Goal: Transaction & Acquisition: Purchase product/service

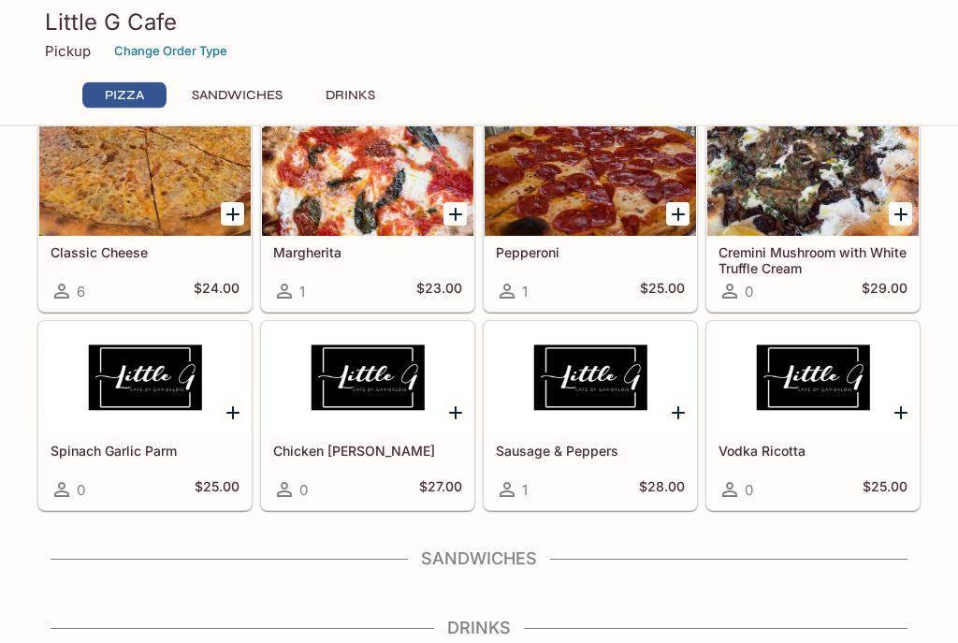
scroll to position [167, 0]
click at [172, 202] on div at bounding box center [144, 179] width 211 height 112
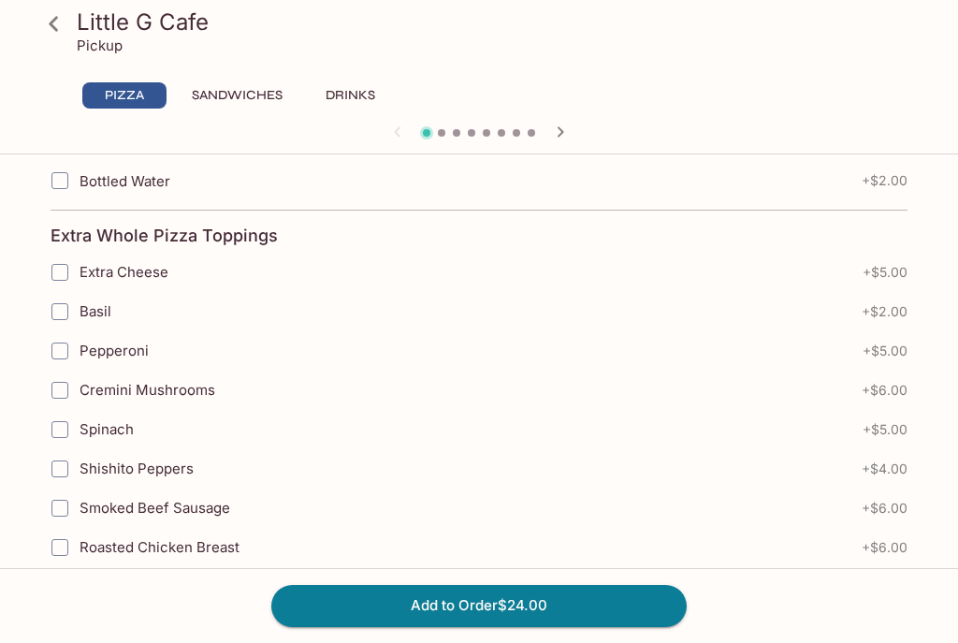
scroll to position [687, 0]
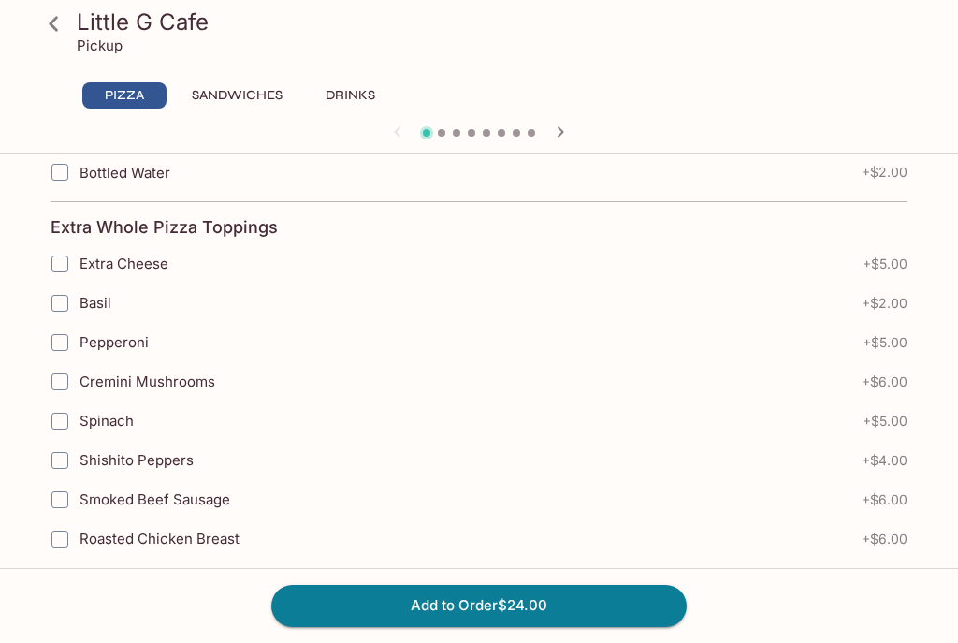
click at [564, 626] on button "Add to Order $24.00" at bounding box center [478, 605] width 415 height 41
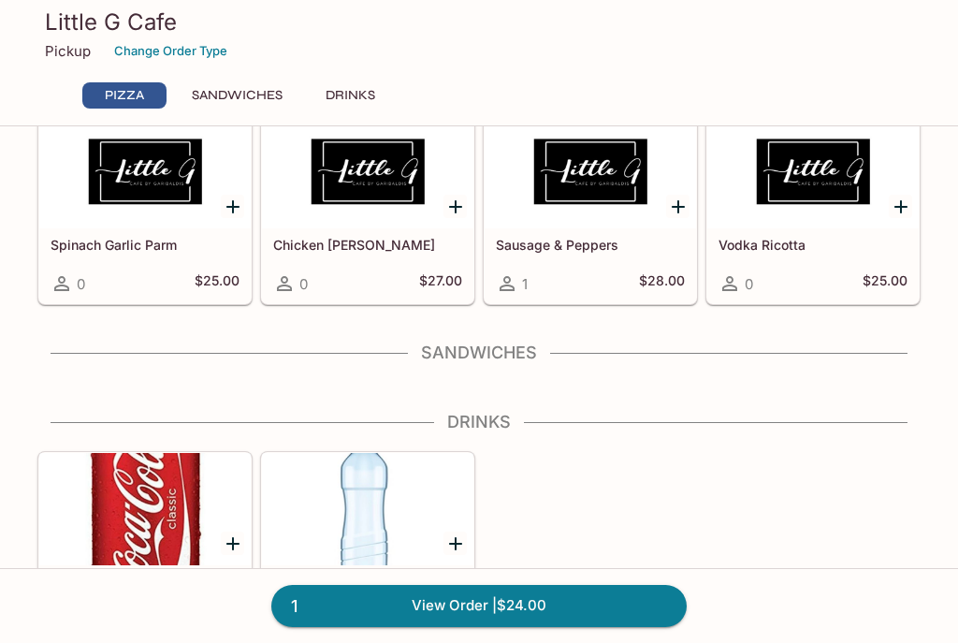
scroll to position [379, 0]
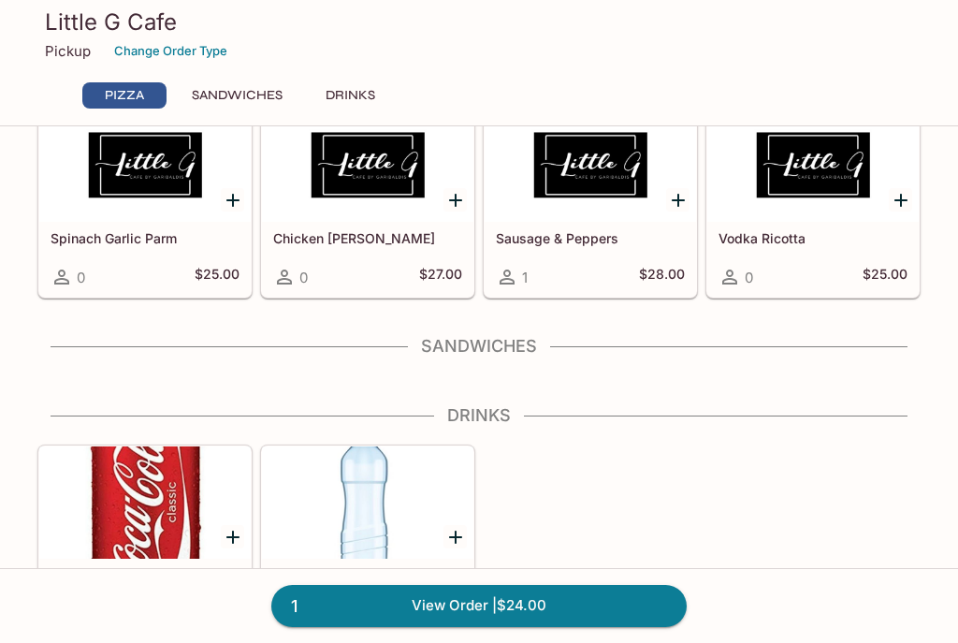
click at [487, 341] on h4 "Sandwiches" at bounding box center [478, 346] width 883 height 21
click at [874, 341] on h4 "Sandwiches" at bounding box center [478, 346] width 883 height 21
click at [470, 354] on h4 "Sandwiches" at bounding box center [478, 346] width 883 height 21
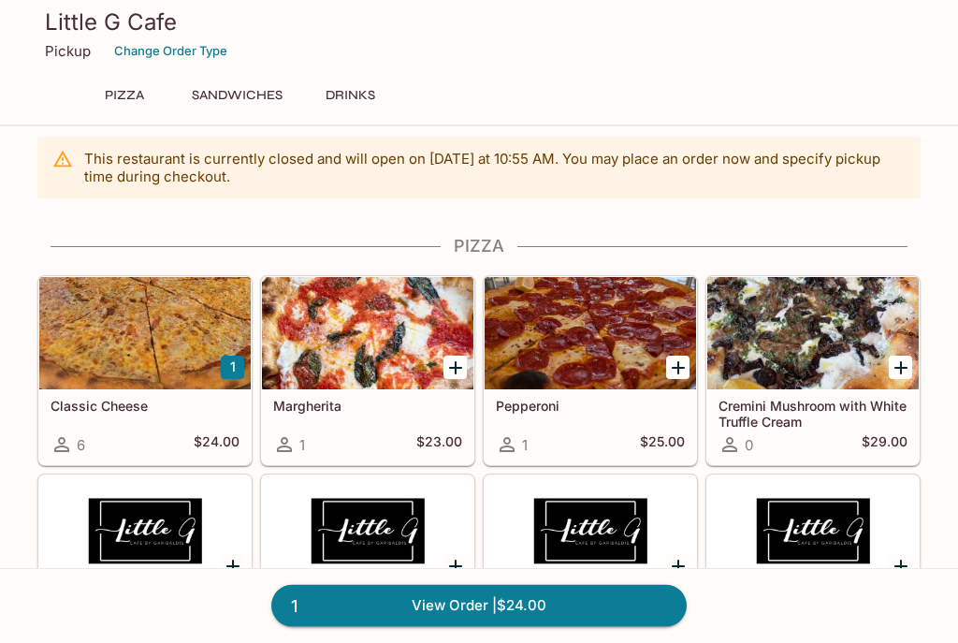
scroll to position [0, 0]
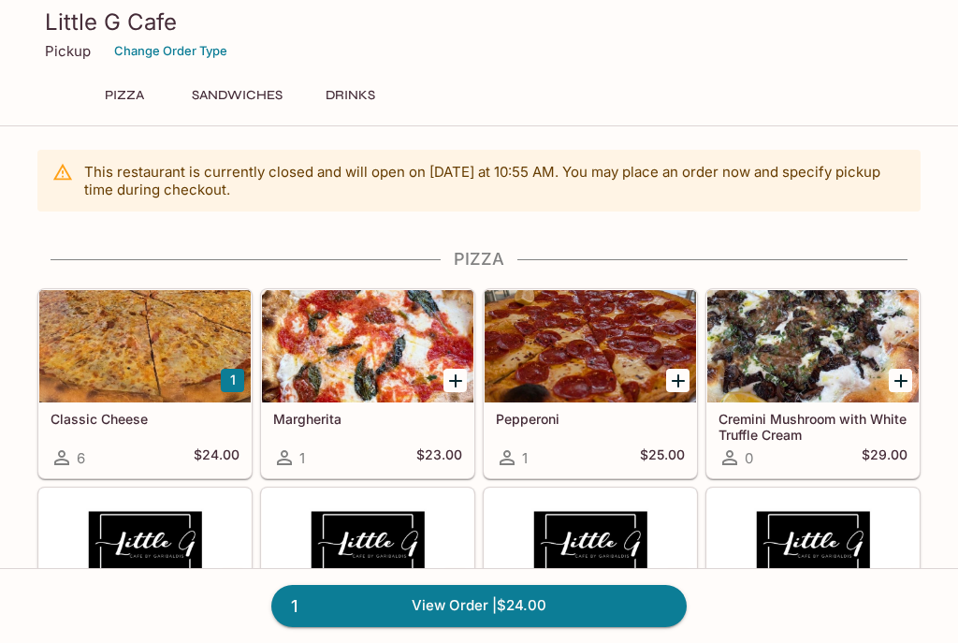
click at [178, 59] on button "Change Order Type" at bounding box center [171, 50] width 130 height 29
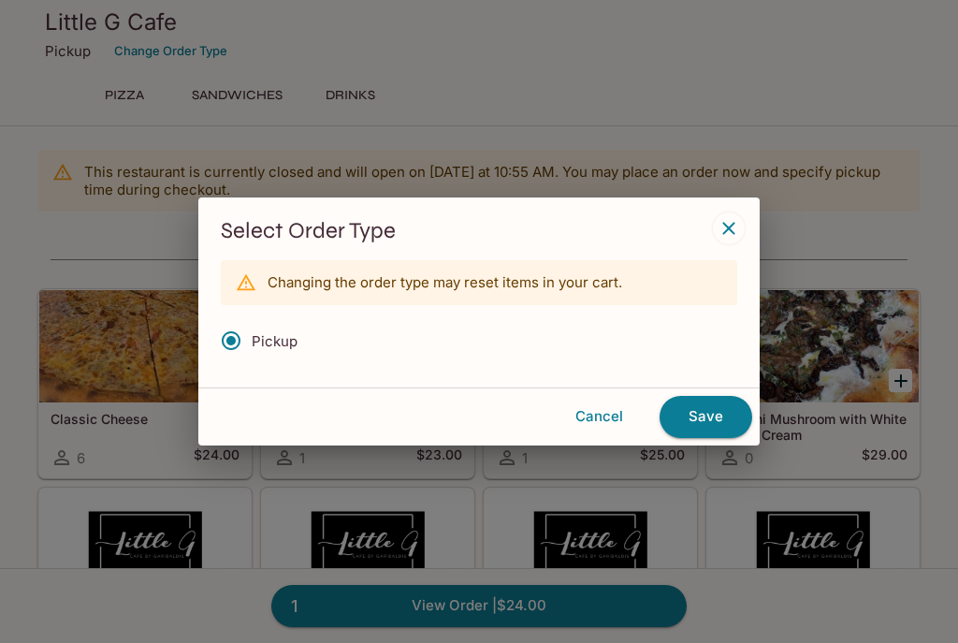
click at [246, 341] on input "Pickup" at bounding box center [230, 340] width 39 height 39
click at [714, 429] on button "Save" at bounding box center [706, 416] width 93 height 41
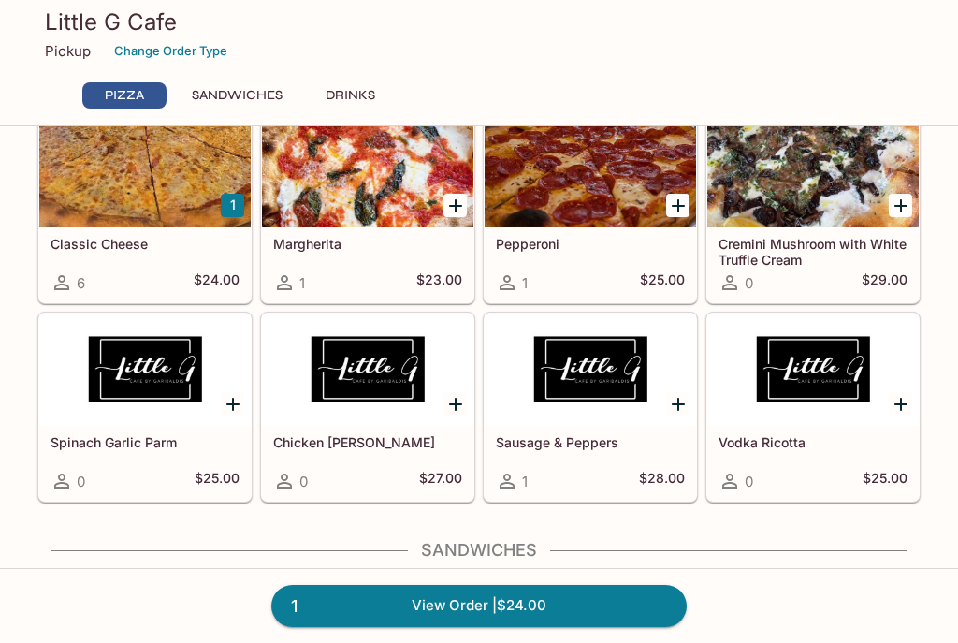
scroll to position [174, 0]
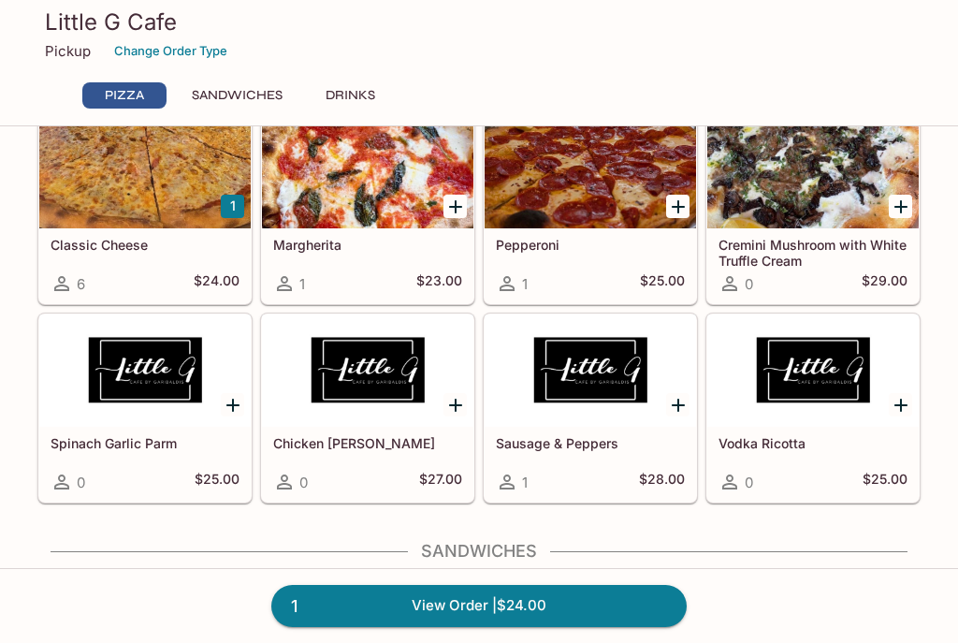
click at [196, 195] on div at bounding box center [144, 172] width 211 height 112
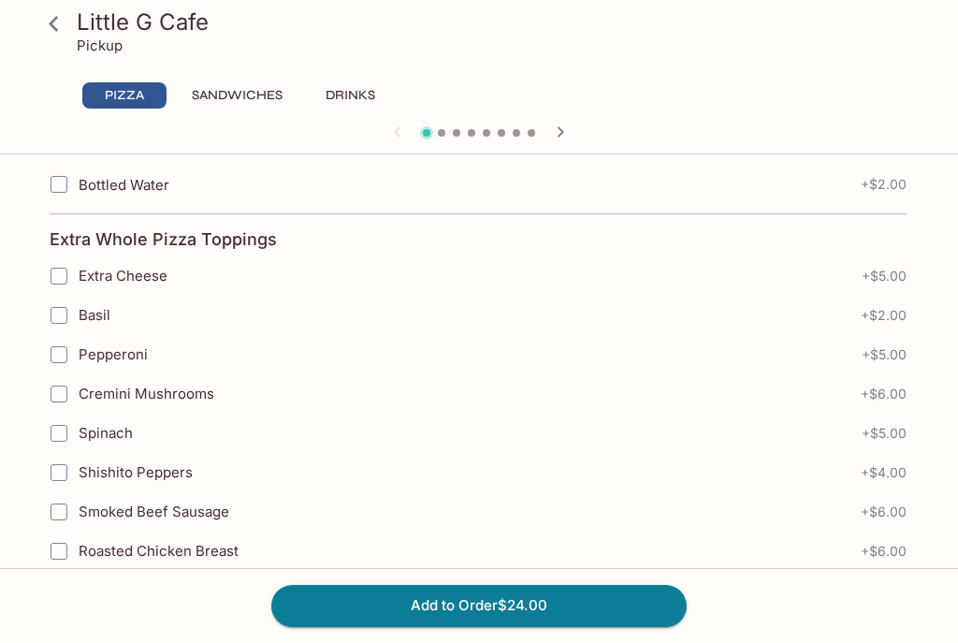
scroll to position [687, 0]
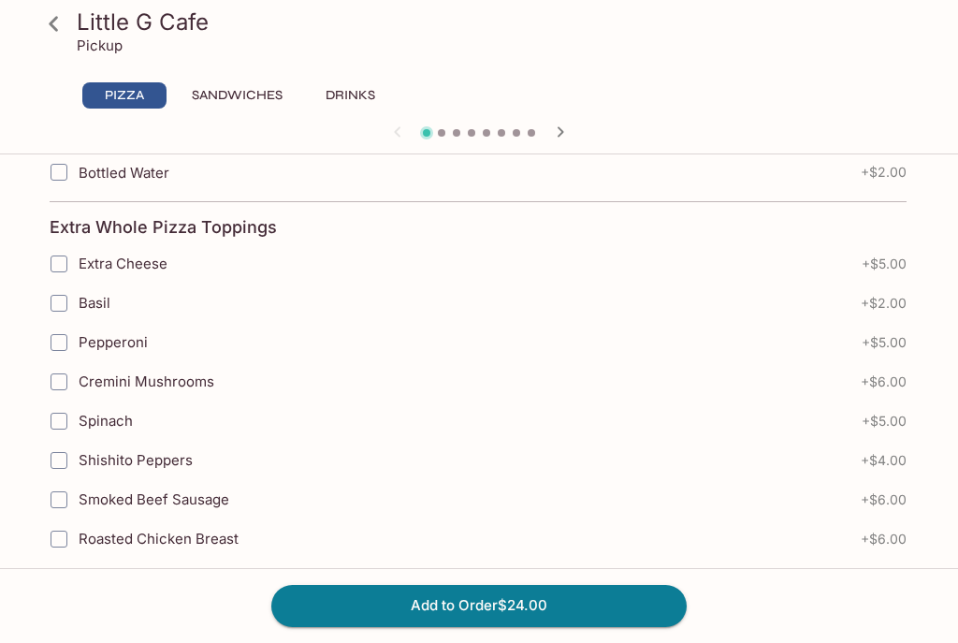
click at [522, 626] on button "Add to Order $24.00" at bounding box center [478, 605] width 415 height 41
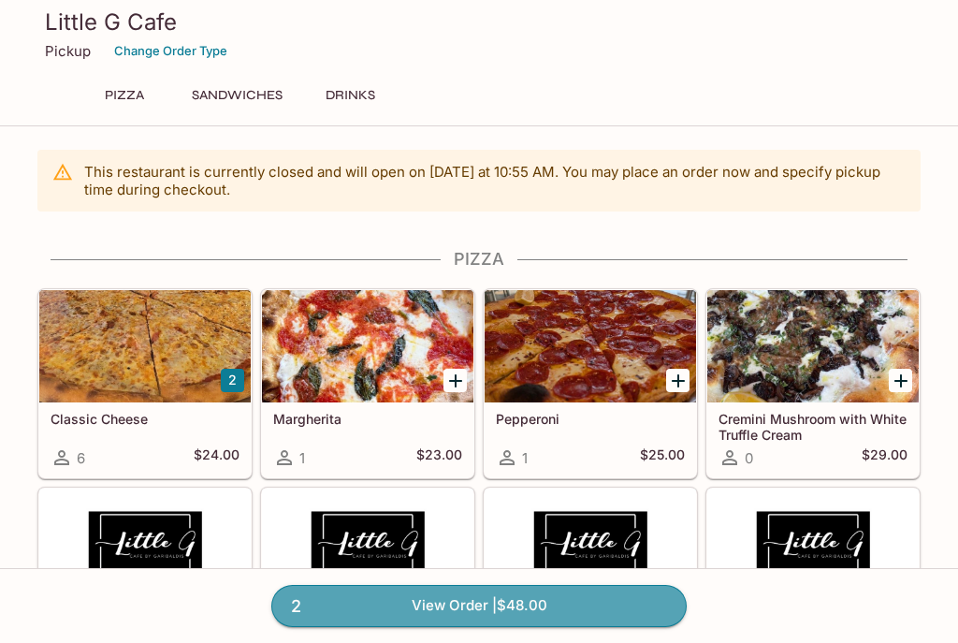
click at [439, 626] on link "2 View Order | $48.00" at bounding box center [478, 605] width 415 height 41
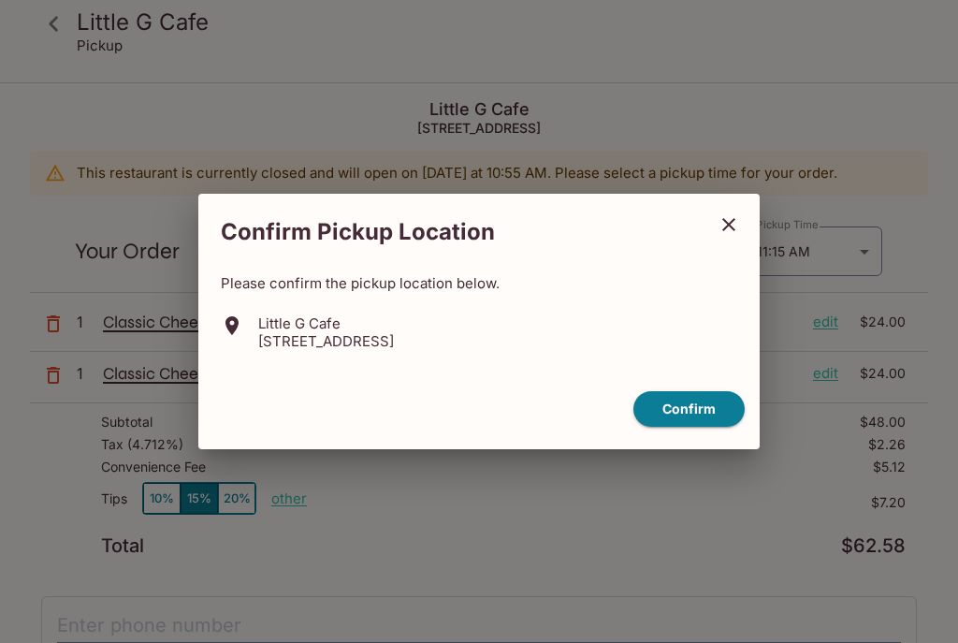
click at [697, 428] on button "Confirm" at bounding box center [688, 409] width 111 height 36
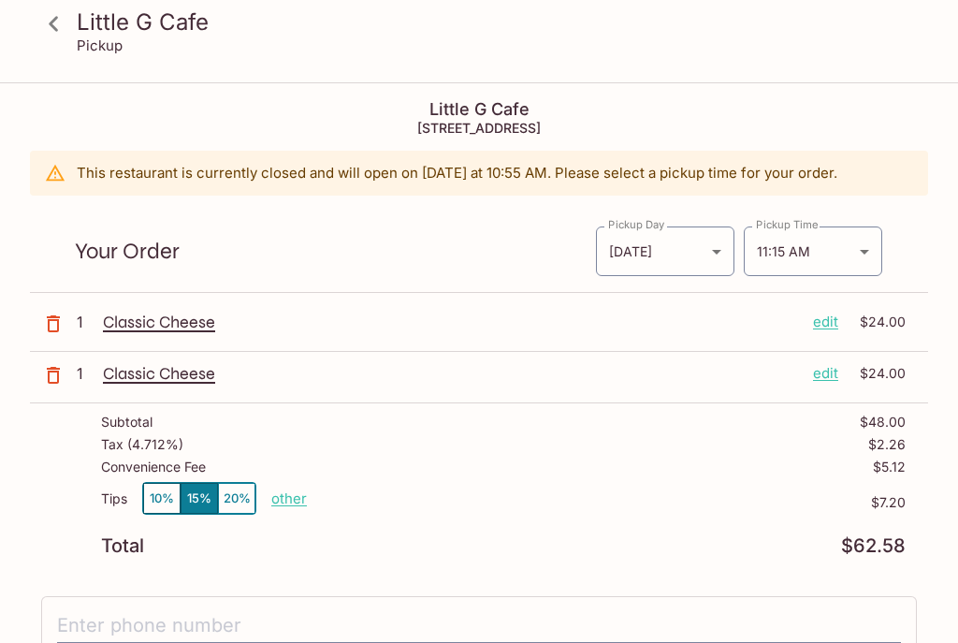
click at [827, 380] on p "edit" at bounding box center [825, 373] width 25 height 21
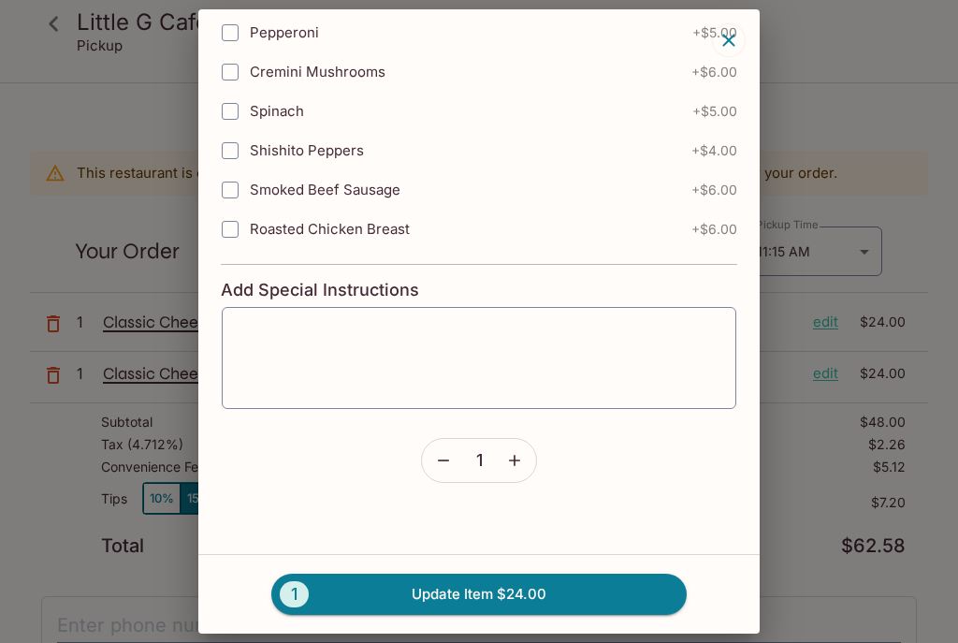
scroll to position [567, 0]
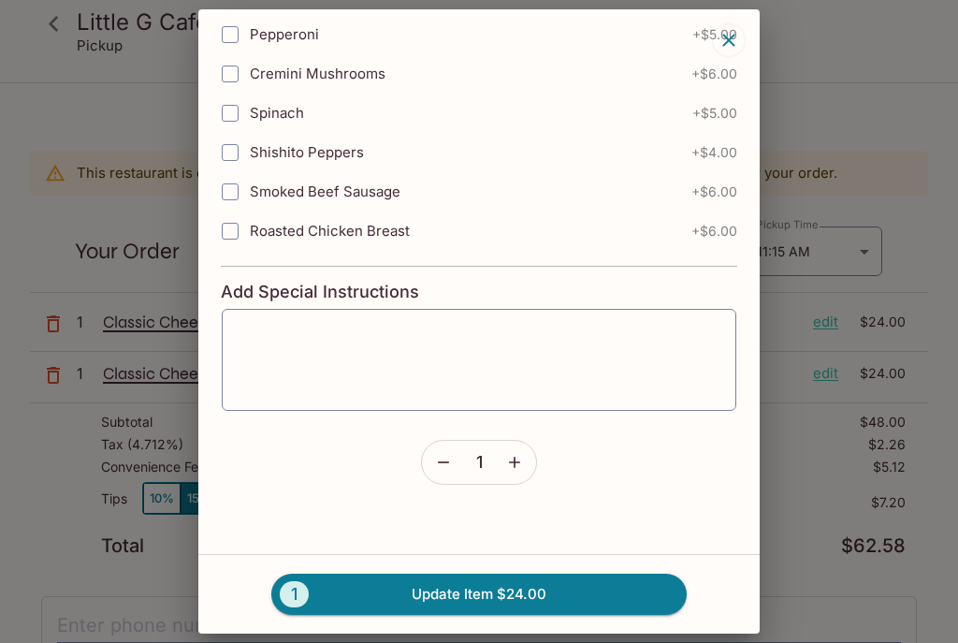
click at [445, 467] on icon "button" at bounding box center [443, 462] width 19 height 19
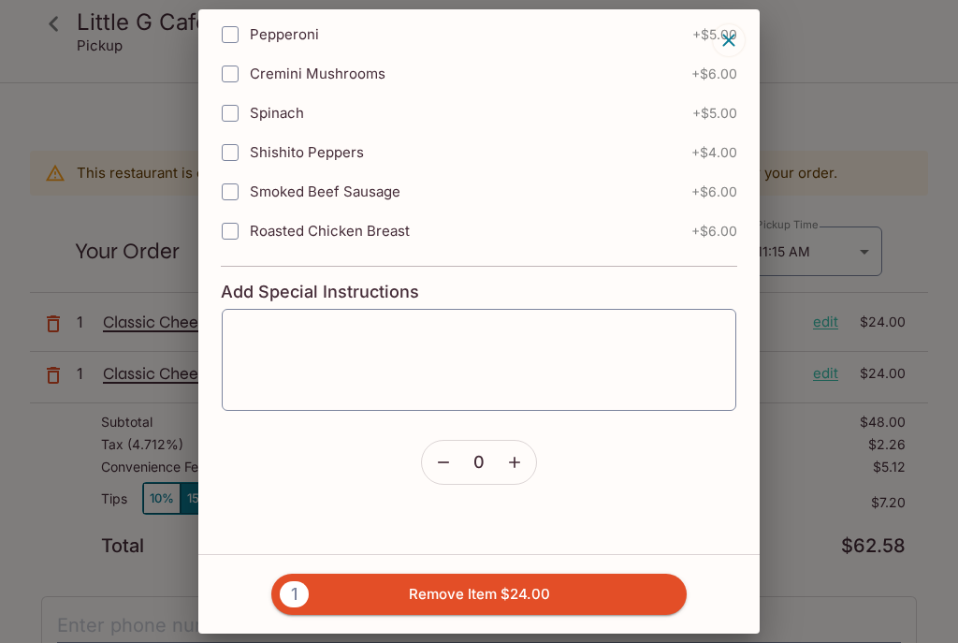
click at [562, 615] on button "1 Remove Item $24.00" at bounding box center [478, 593] width 415 height 41
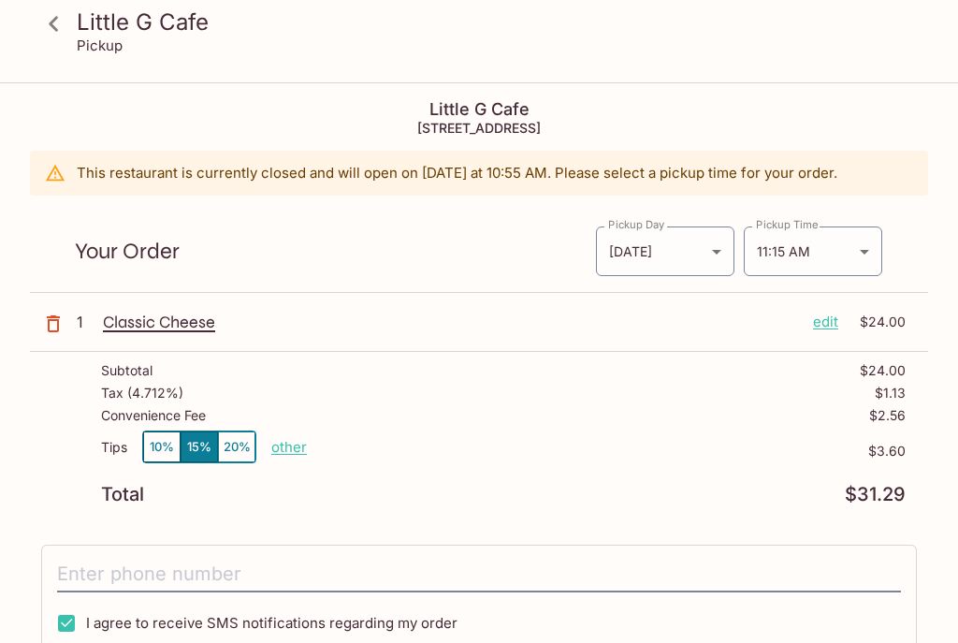
click at [913, 443] on div "Subtotal $24.00 Tax ( 4.712% ) $1.13 Convenience Fee $2.56 Tips 10% 15% 20% oth…" at bounding box center [479, 433] width 898 height 163
click at [287, 451] on p "other" at bounding box center [289, 447] width 36 height 18
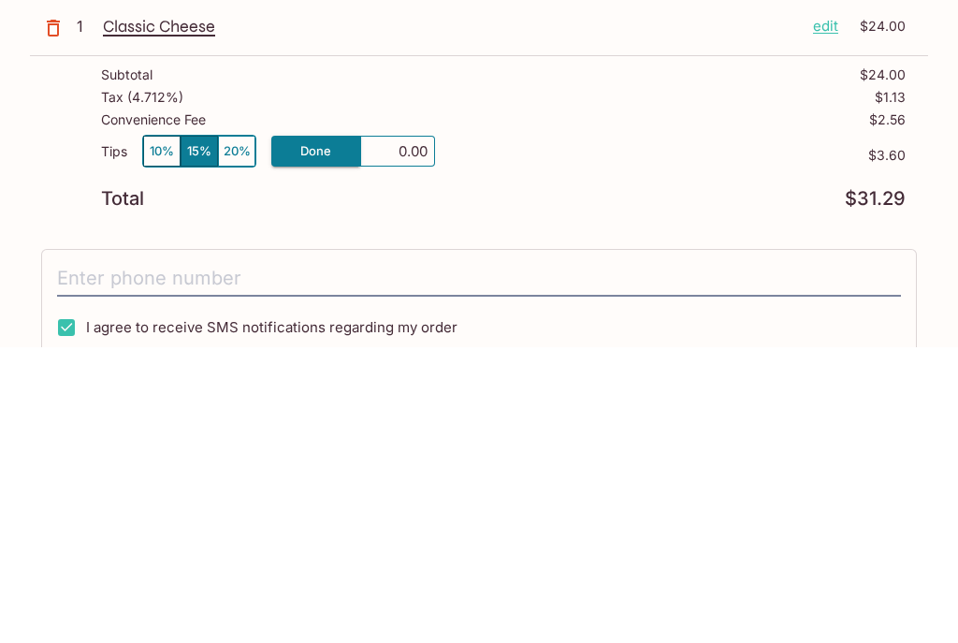
type input "0.00"
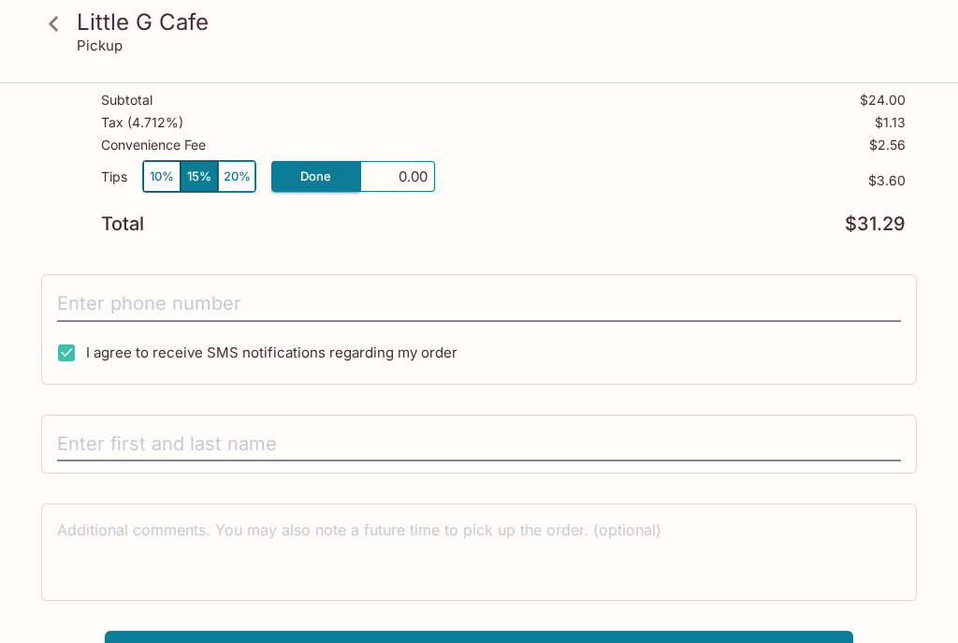
click at [373, 245] on div "[GEOGRAPHIC_DATA] [STREET_ADDRESS] This restaurant is currently closed and will…" at bounding box center [479, 245] width 898 height 863
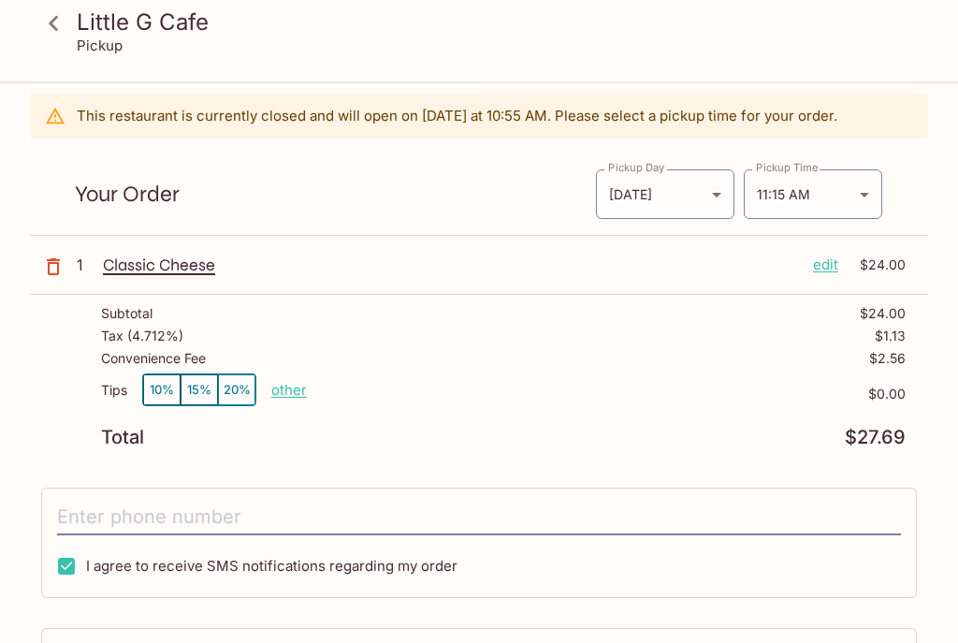
scroll to position [57, 0]
click at [905, 363] on p "$2.56" at bounding box center [887, 358] width 36 height 15
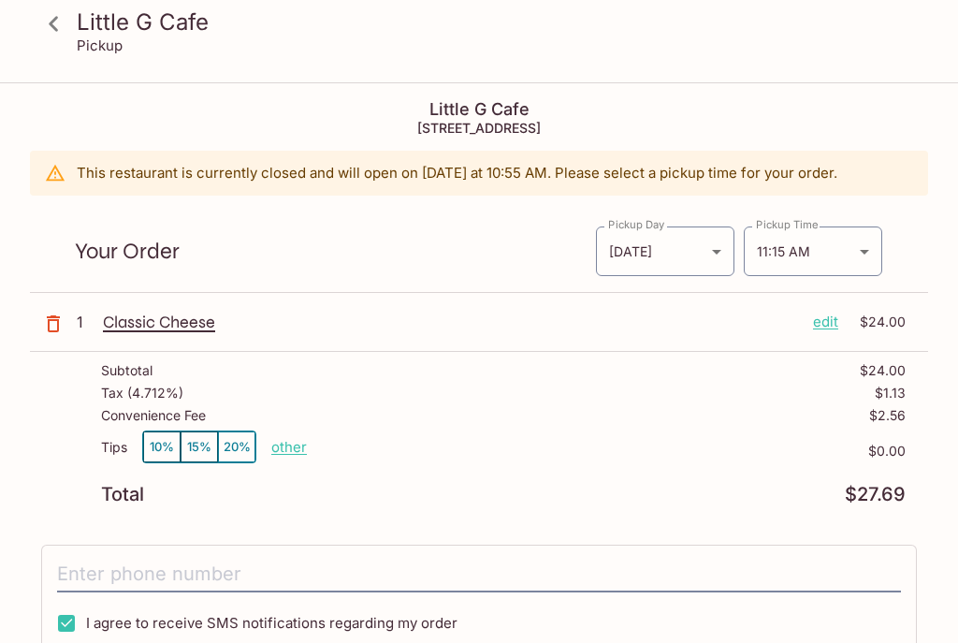
click at [836, 323] on p "edit" at bounding box center [825, 322] width 25 height 21
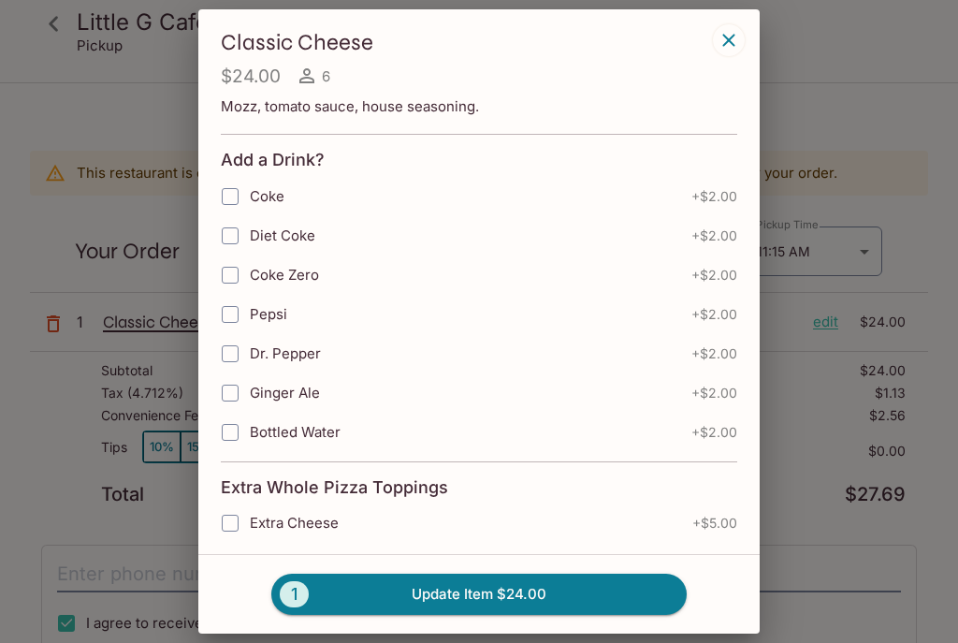
click at [821, 313] on div "Classic Cheese $24.00 6 Mozz, tomato sauce, house seasoning. Add a Drink? Coke …" at bounding box center [479, 321] width 958 height 643
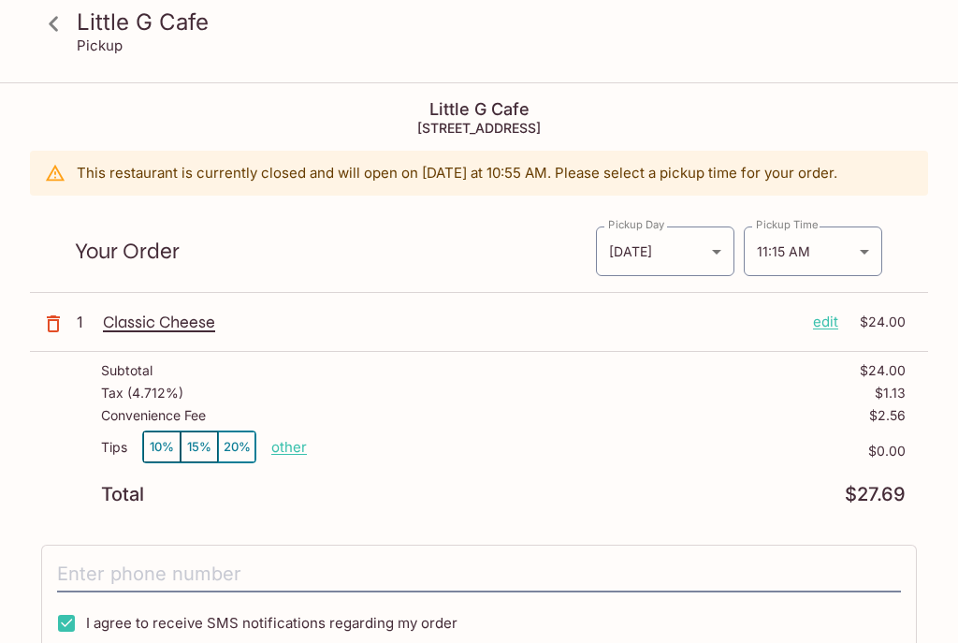
click at [827, 326] on p "edit" at bounding box center [825, 322] width 25 height 21
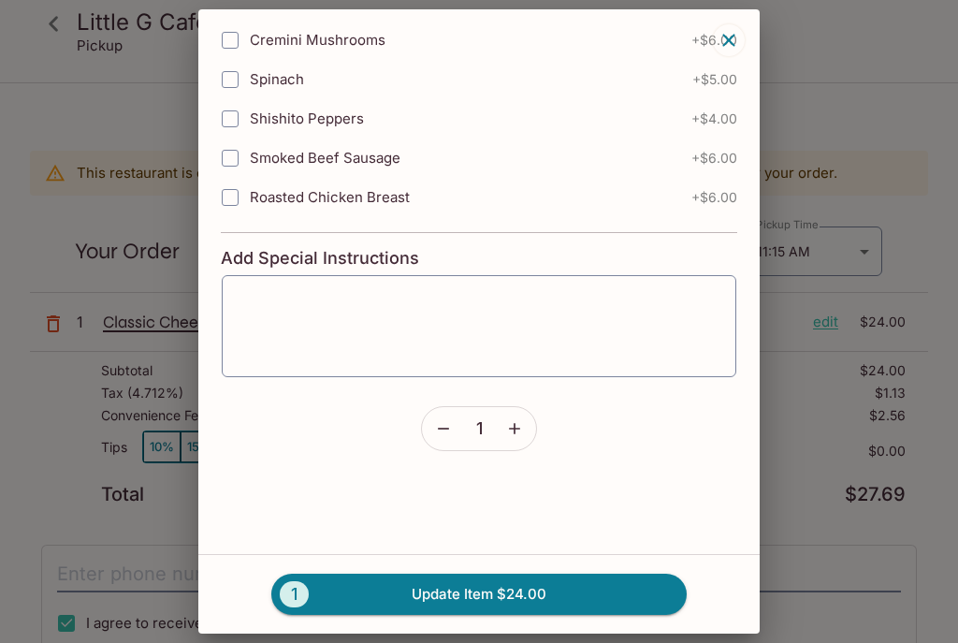
scroll to position [601, 0]
click at [443, 429] on icon "button" at bounding box center [443, 428] width 19 height 19
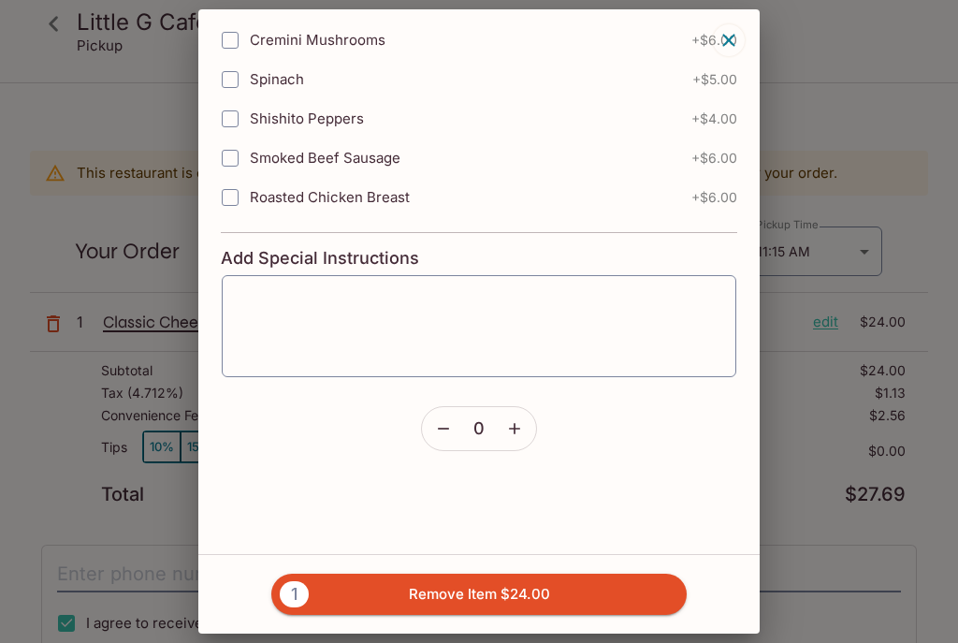
click at [818, 435] on div "Classic Cheese $24.00 6 Mozz, tomato sauce, house seasoning. Add a Drink? Coke …" at bounding box center [479, 321] width 958 height 643
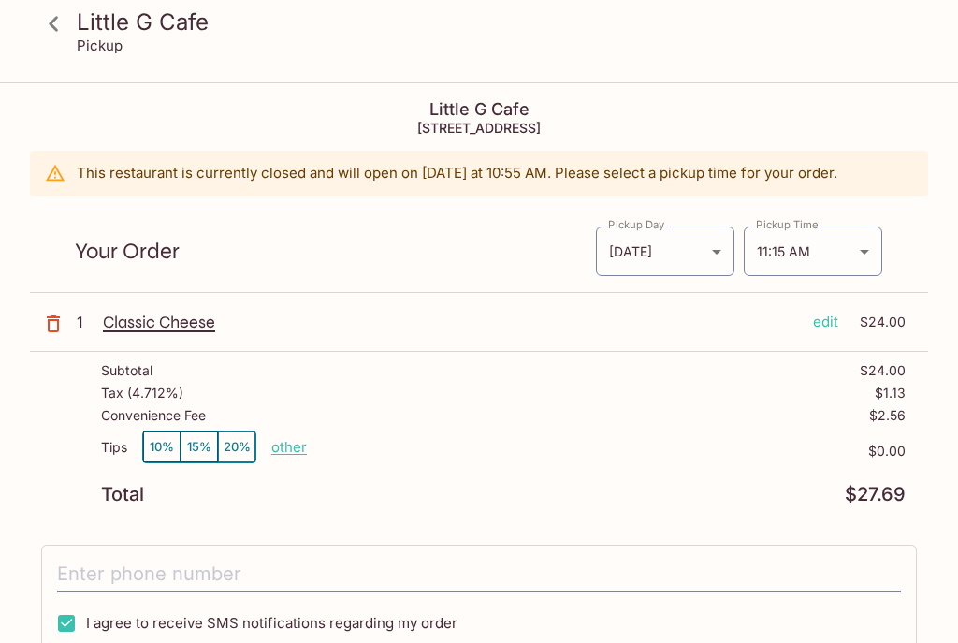
click at [826, 328] on p "edit" at bounding box center [825, 322] width 25 height 21
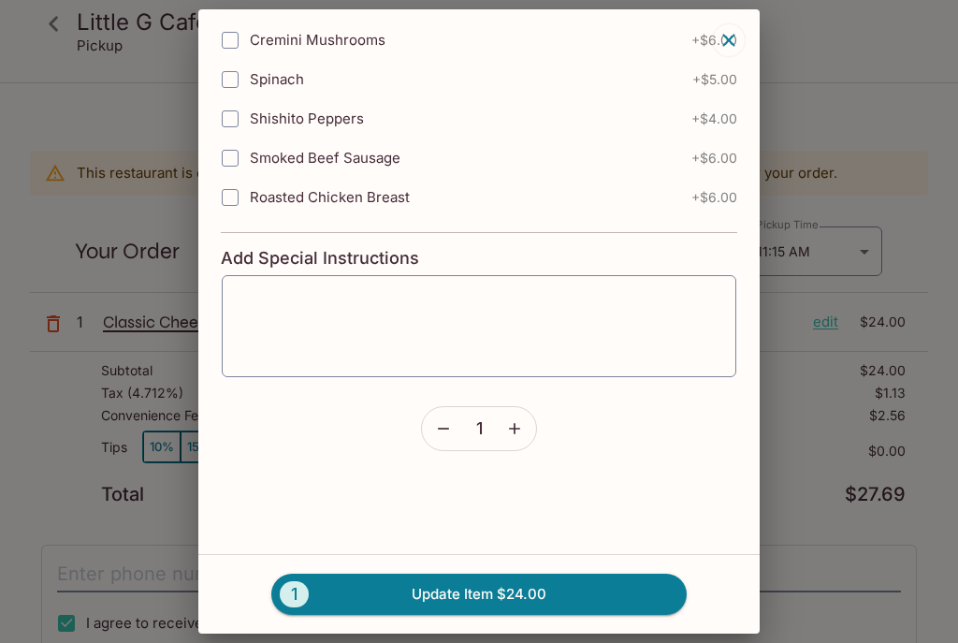
click at [451, 437] on icon "button" at bounding box center [443, 428] width 19 height 19
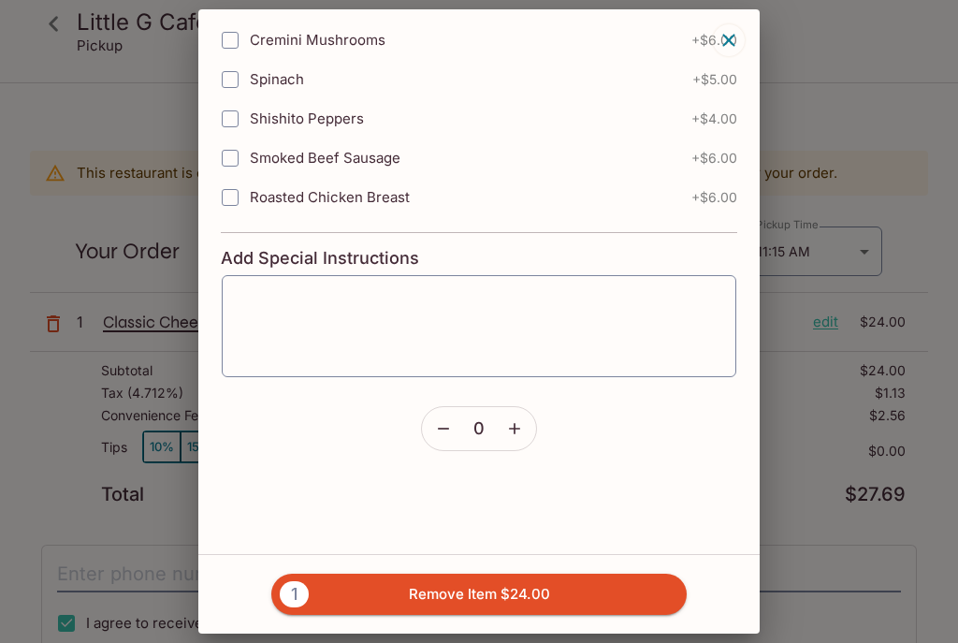
click at [506, 605] on button "1 Remove Item $24.00" at bounding box center [478, 593] width 415 height 41
